Goal: Information Seeking & Learning: Learn about a topic

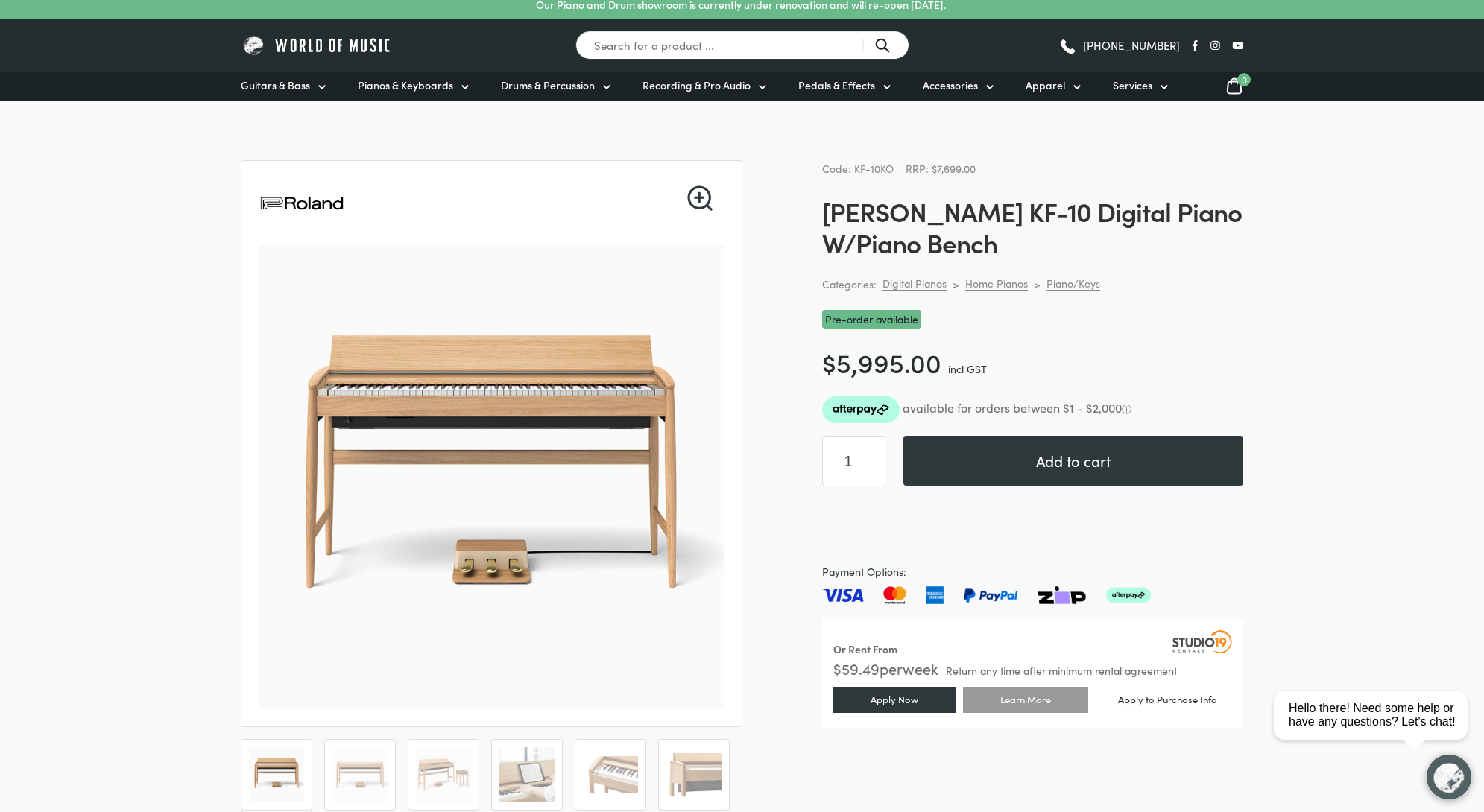
scroll to position [10, 0]
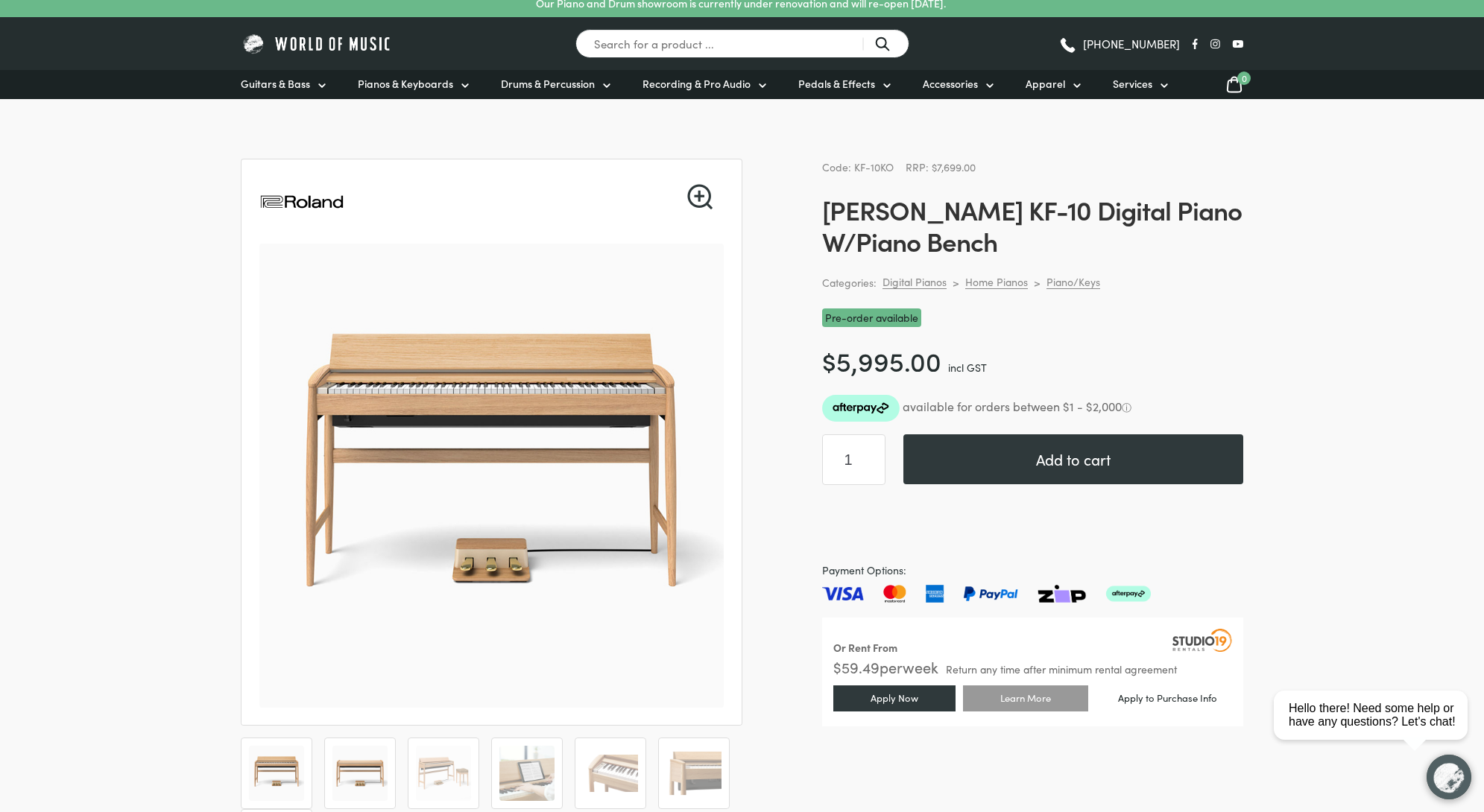
click at [357, 761] on img at bounding box center [359, 773] width 55 height 55
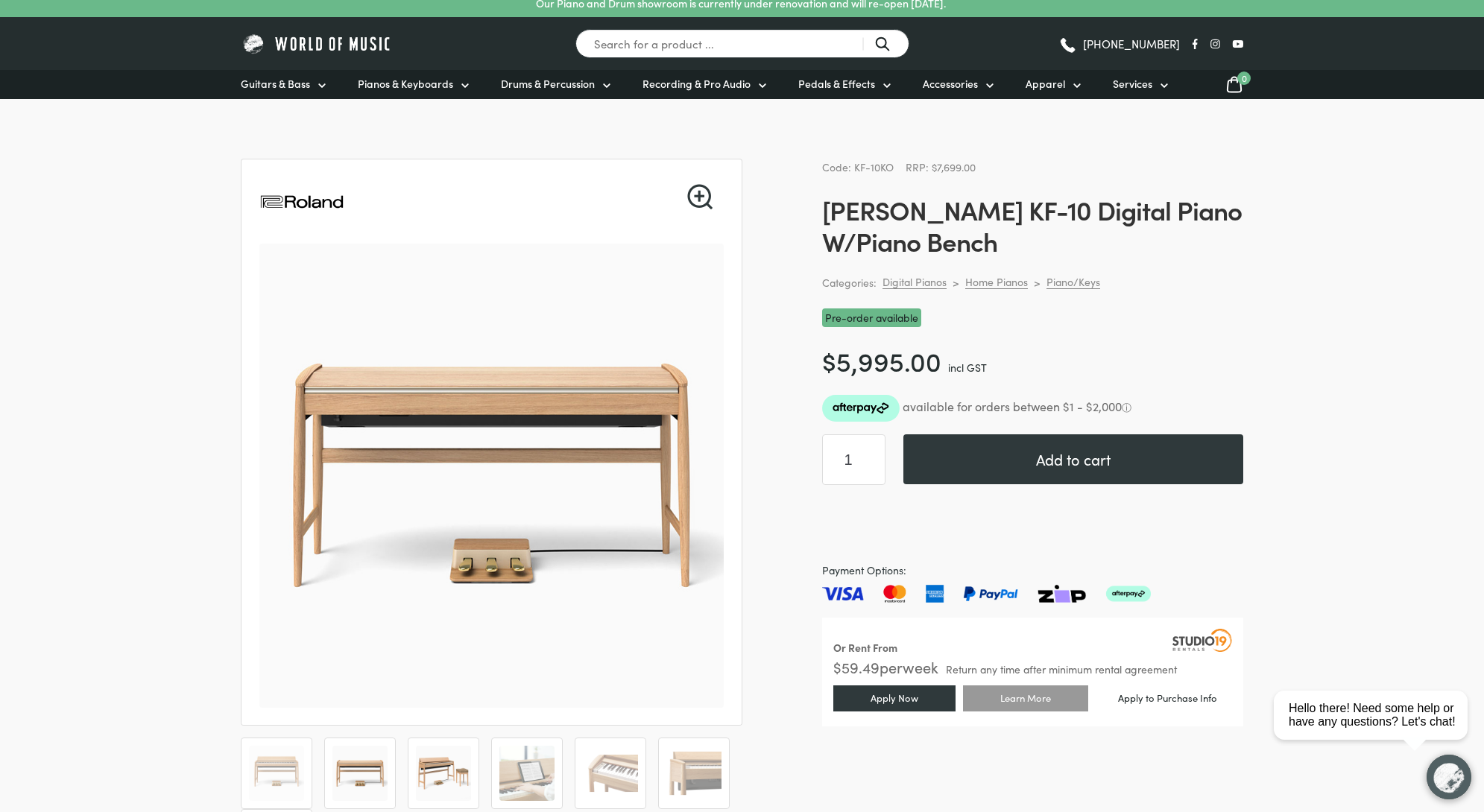
click at [408, 763] on li at bounding box center [443, 774] width 71 height 71
click at [444, 762] on img at bounding box center [443, 773] width 55 height 55
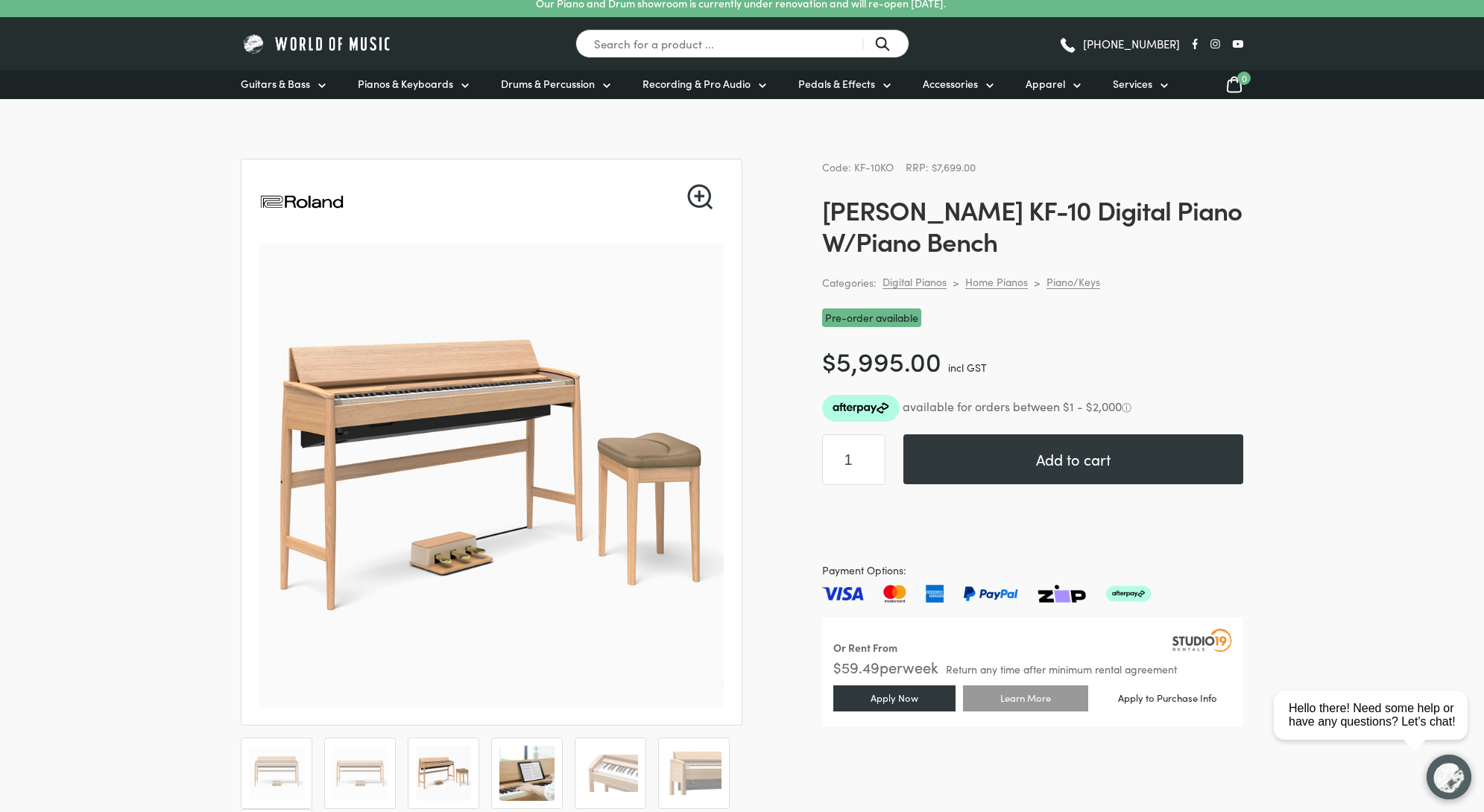
click at [541, 768] on img at bounding box center [527, 773] width 55 height 55
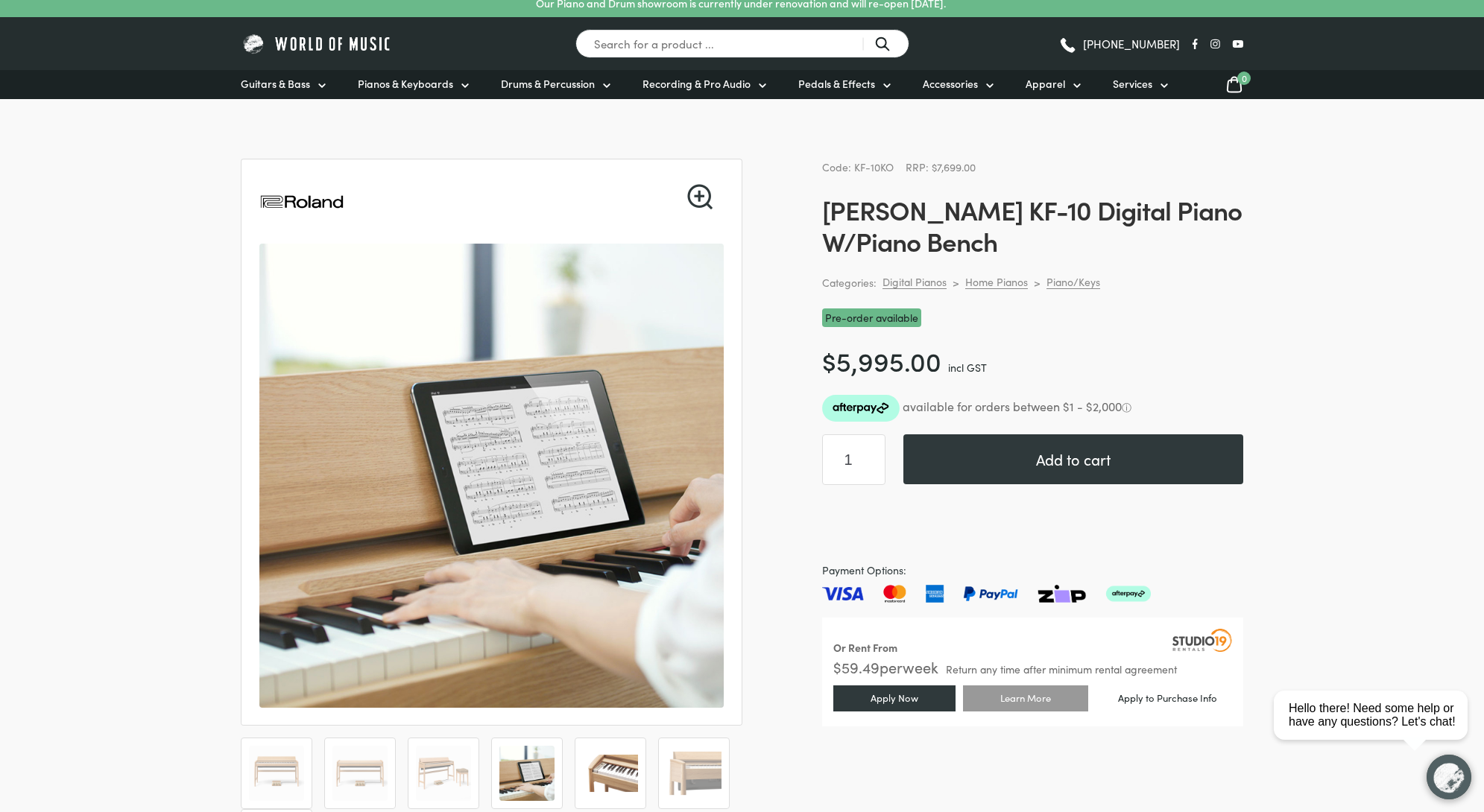
click at [590, 768] on img at bounding box center [610, 773] width 55 height 55
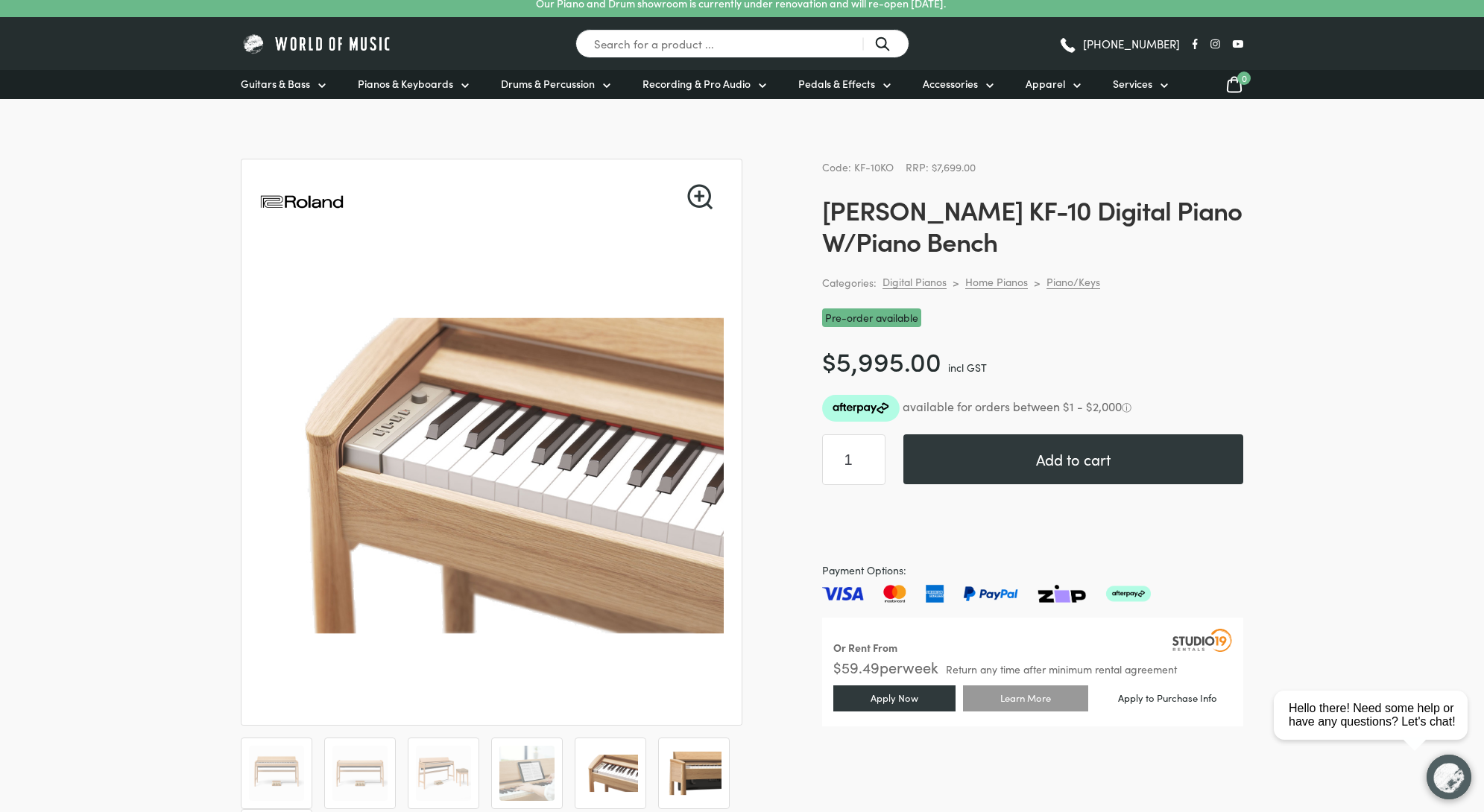
click at [688, 770] on img at bounding box center [694, 773] width 55 height 55
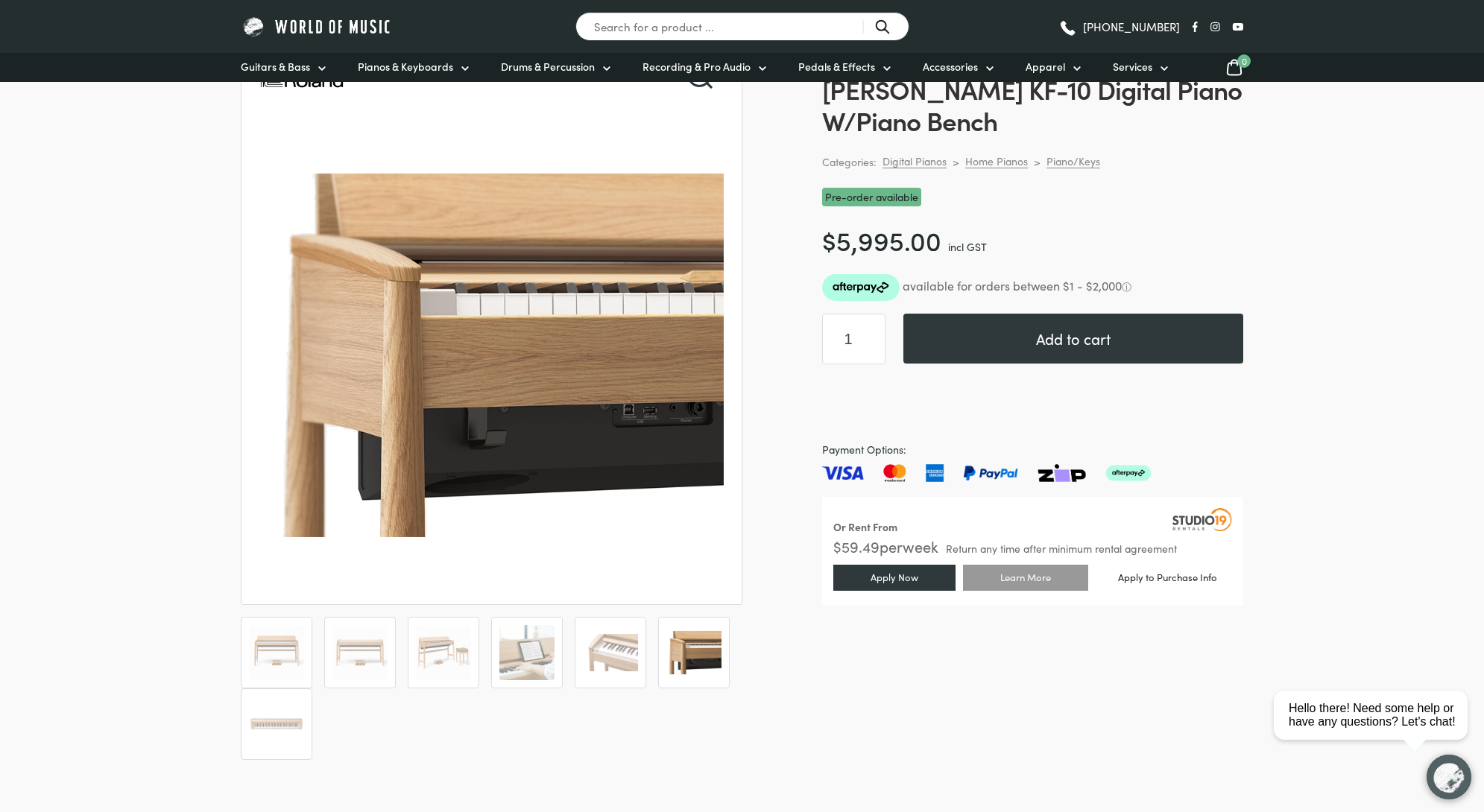
scroll to position [137, 0]
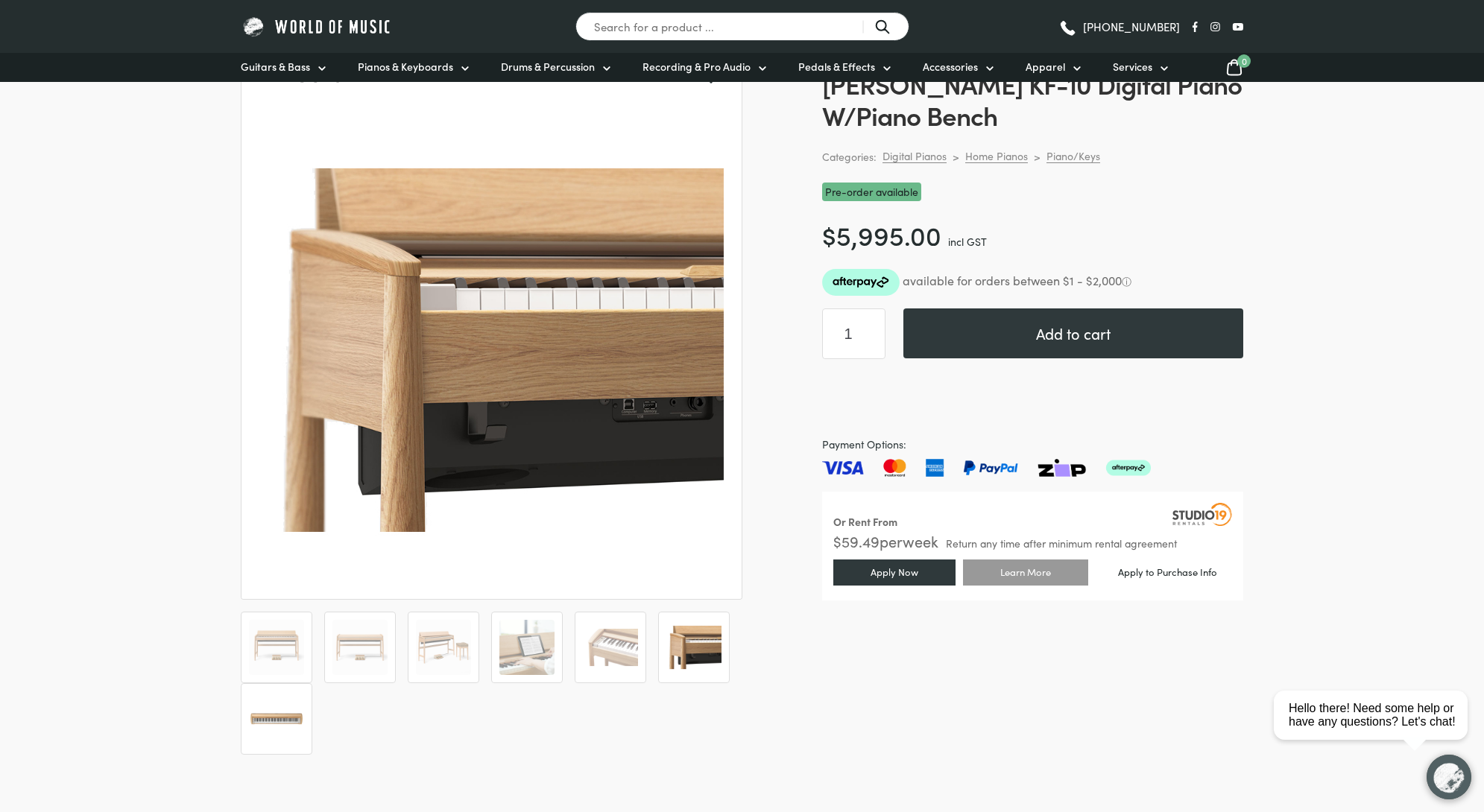
click at [280, 729] on img at bounding box center [276, 719] width 55 height 55
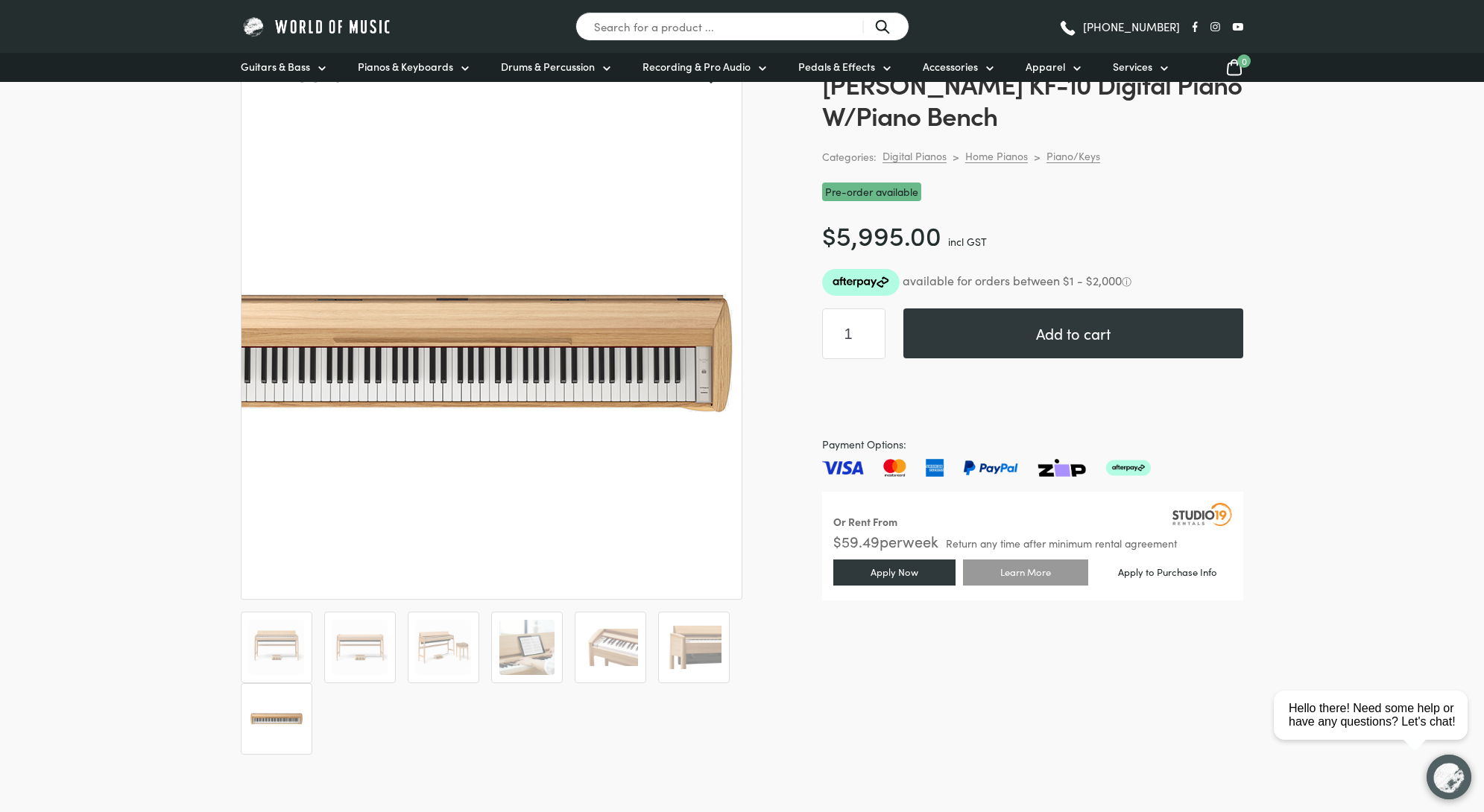
click at [696, 375] on img at bounding box center [452, 354] width 596 height 596
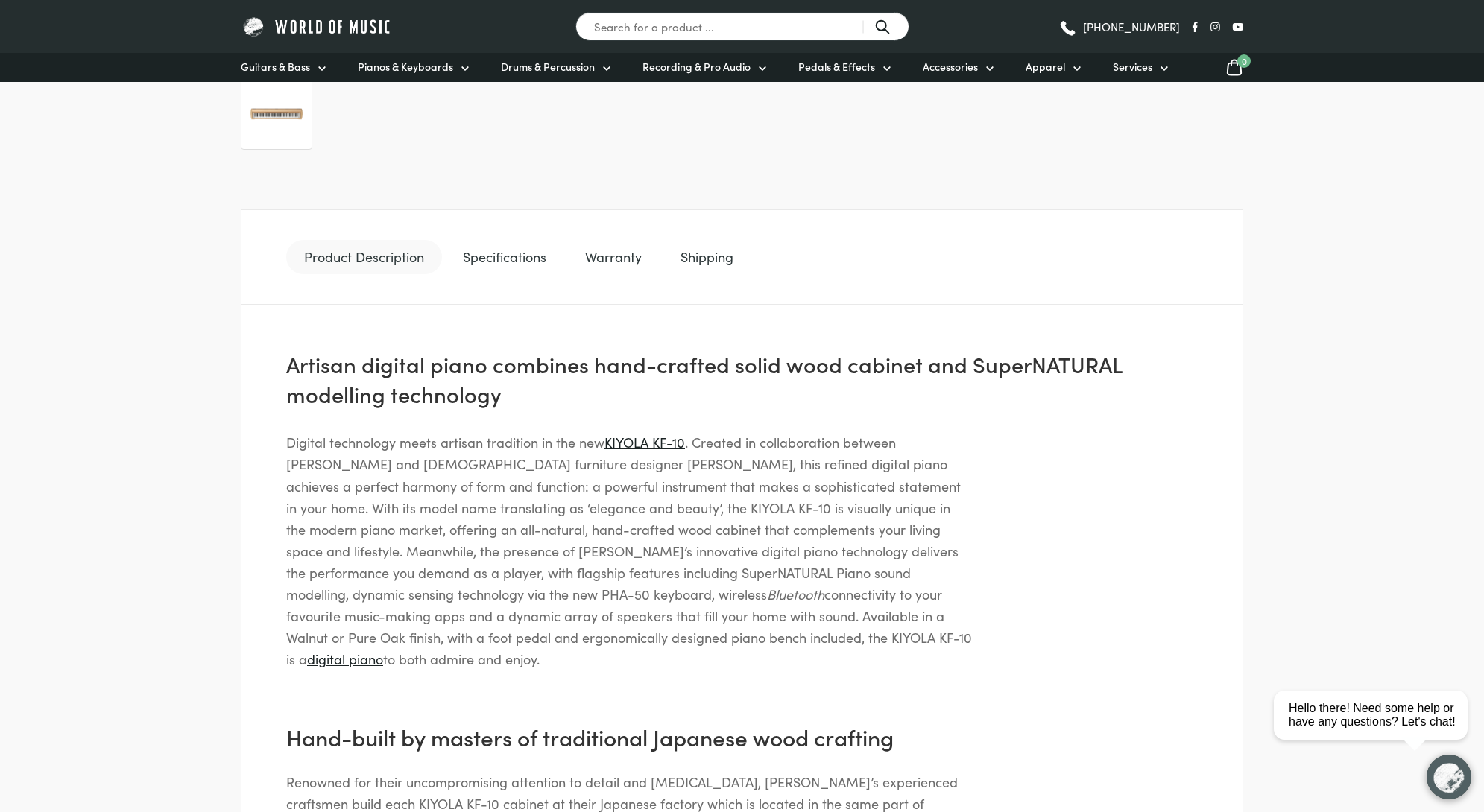
scroll to position [782, 0]
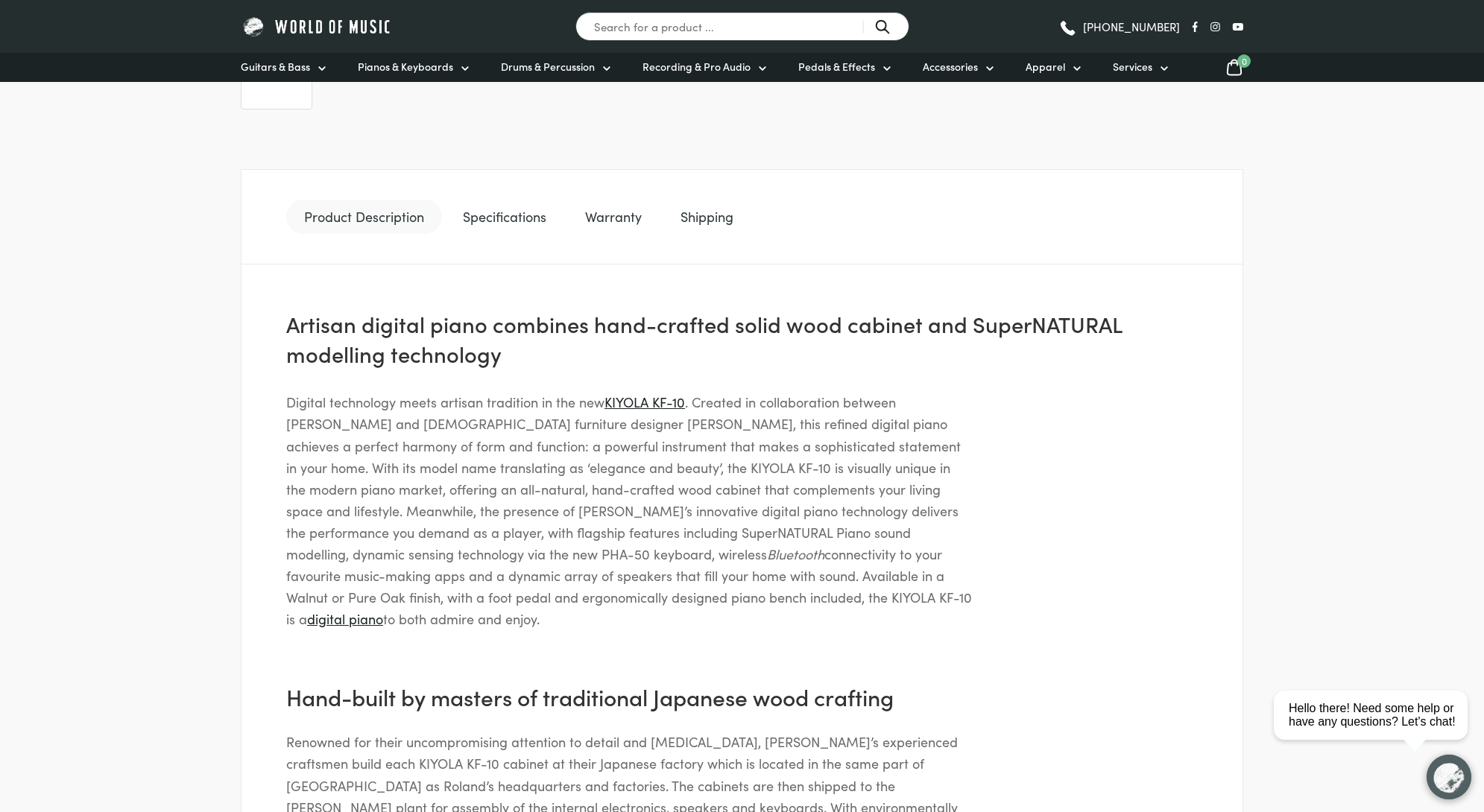
click at [621, 207] on link "Warranty" at bounding box center [614, 216] width 92 height 34
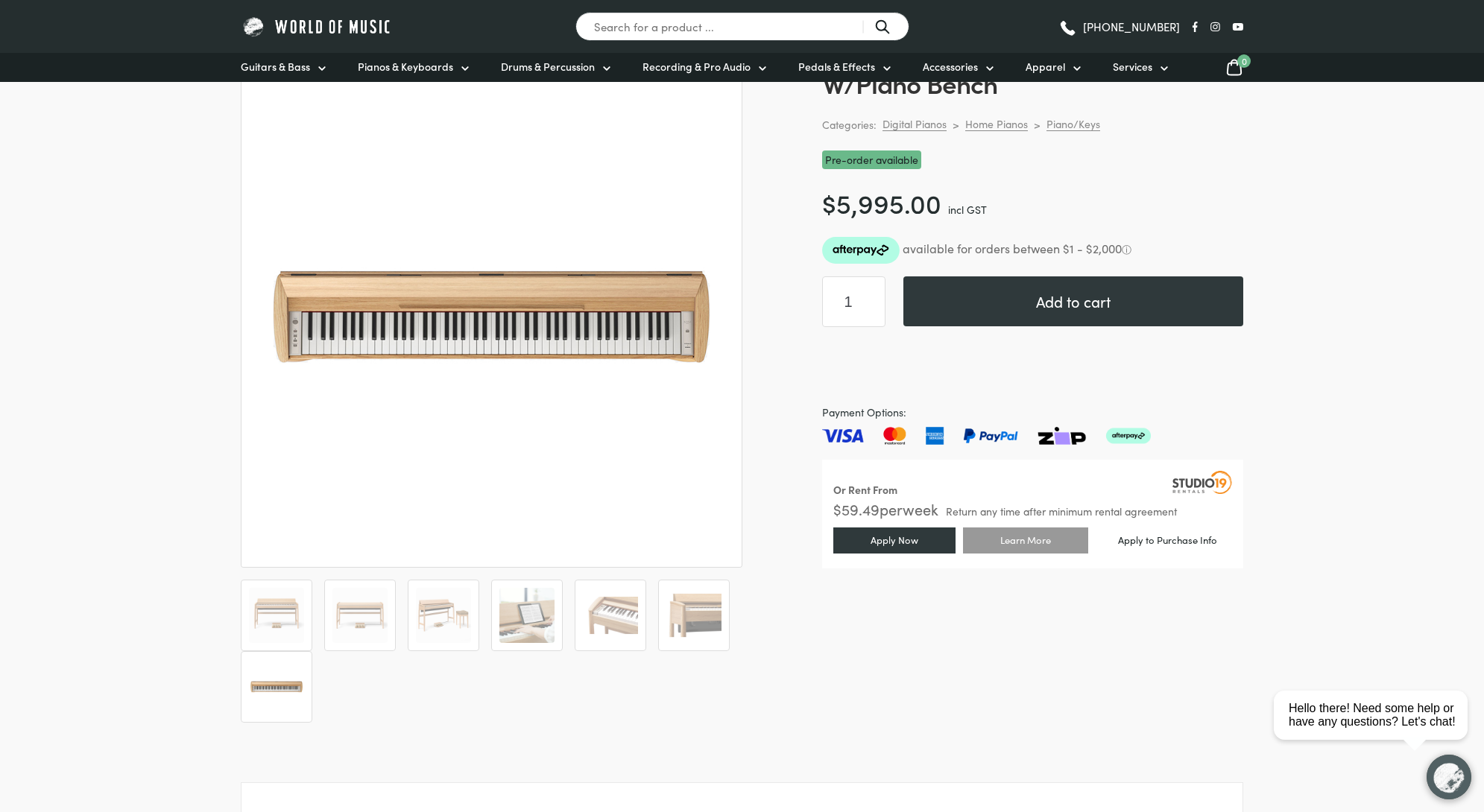
scroll to position [151, 0]
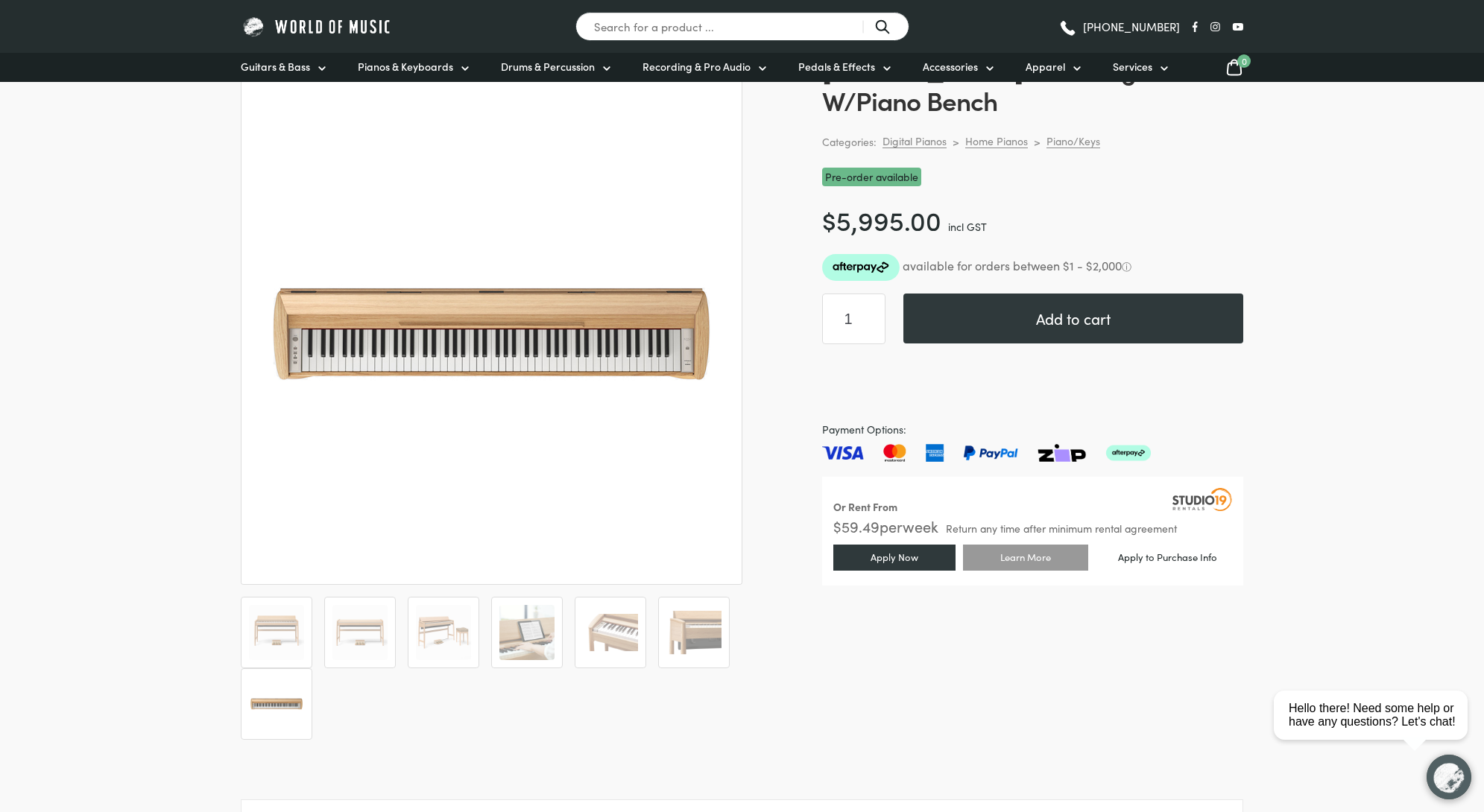
click at [275, 709] on img at bounding box center [276, 704] width 55 height 55
click at [287, 635] on img at bounding box center [276, 632] width 55 height 55
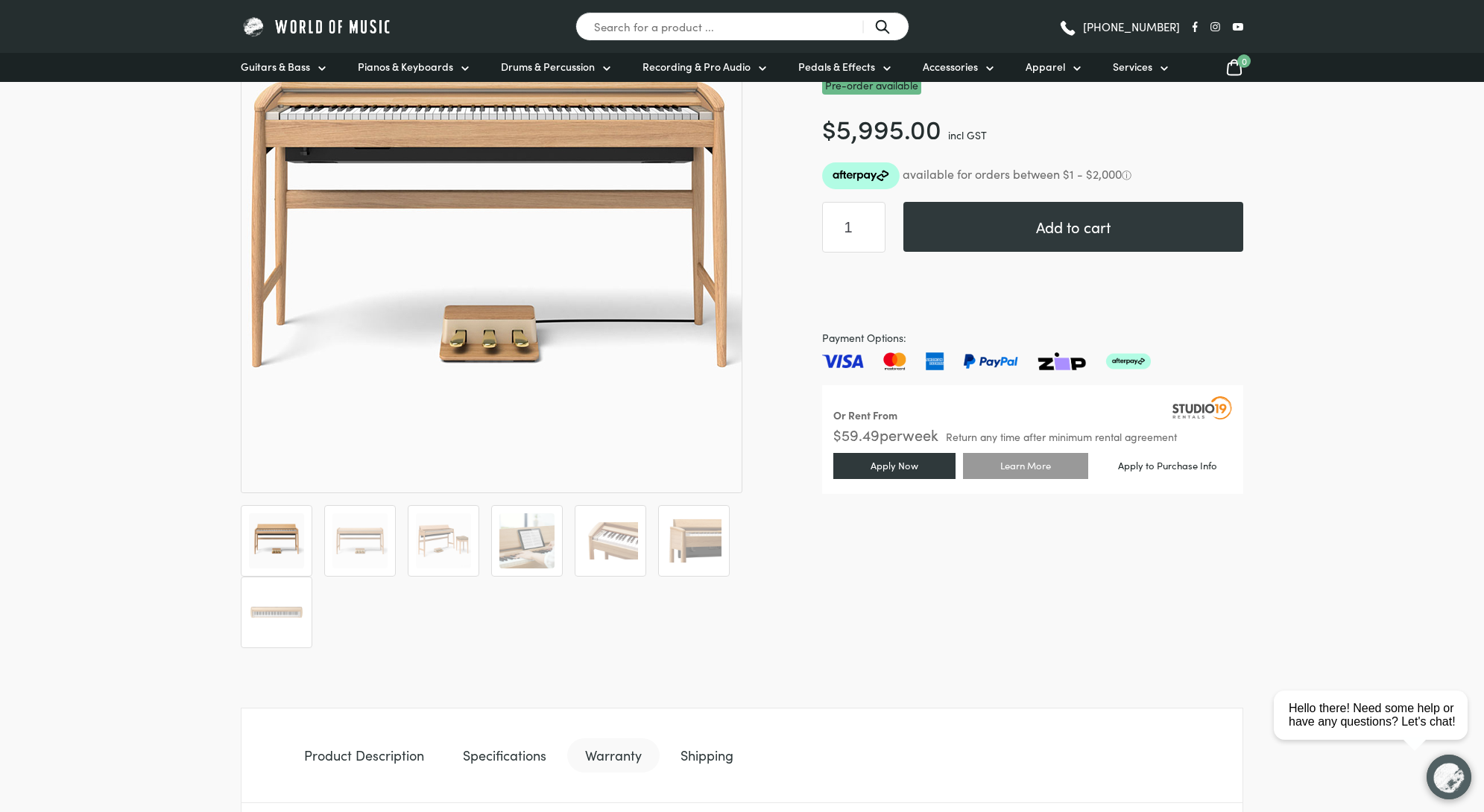
scroll to position [244, 0]
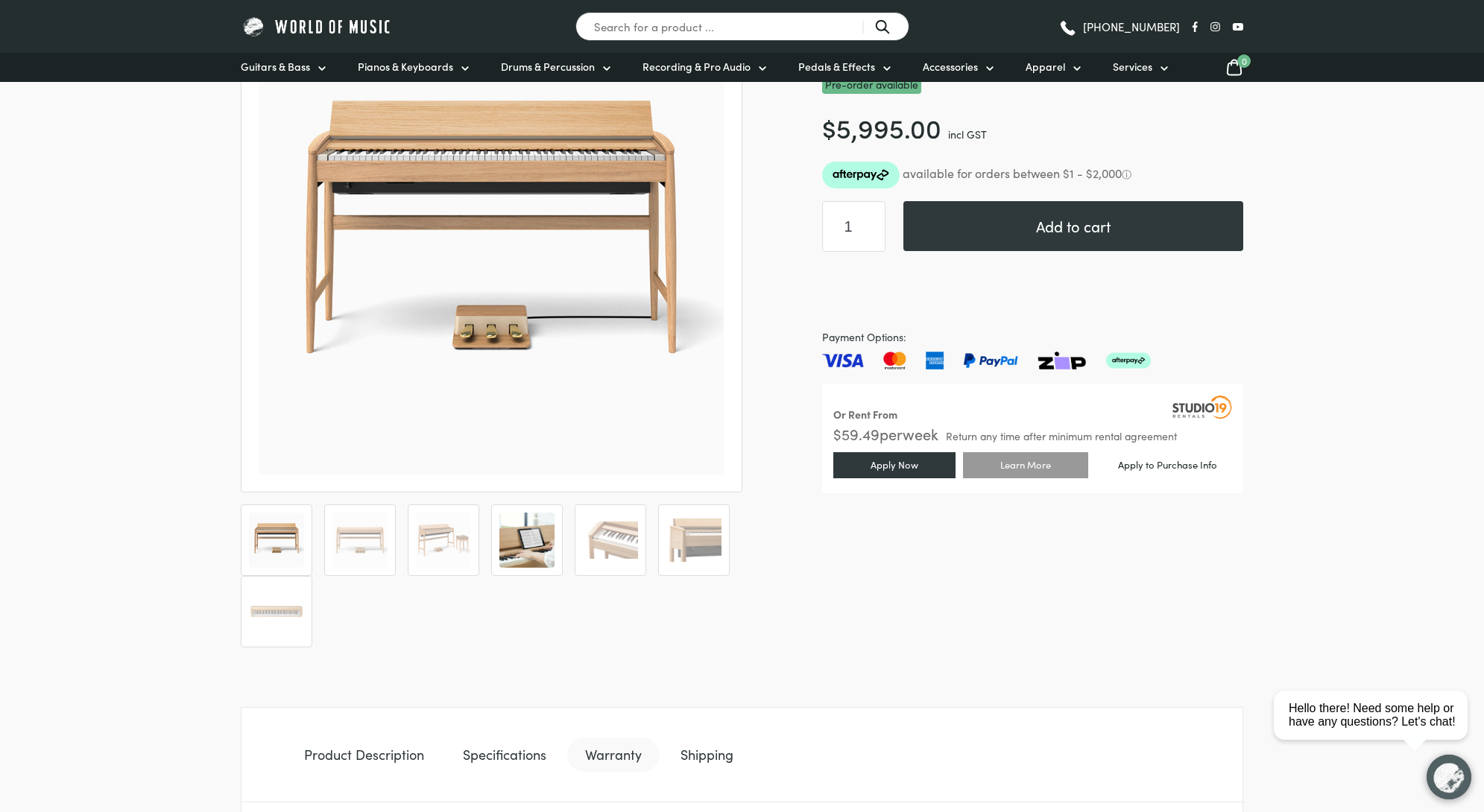
click at [518, 540] on img at bounding box center [527, 540] width 55 height 55
